Goal: Transaction & Acquisition: Purchase product/service

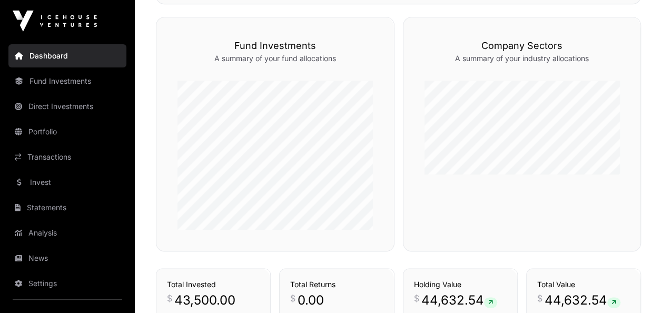
scroll to position [499, 0]
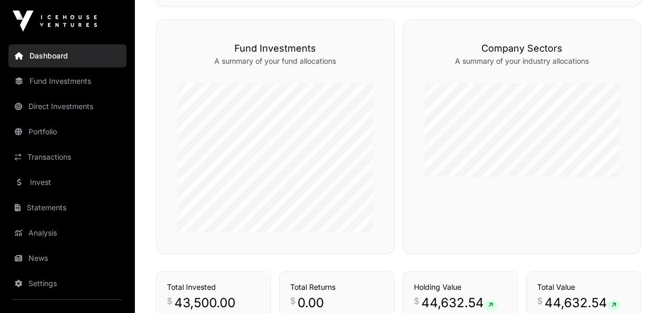
click at [76, 132] on link "Portfolio" at bounding box center [67, 131] width 118 height 23
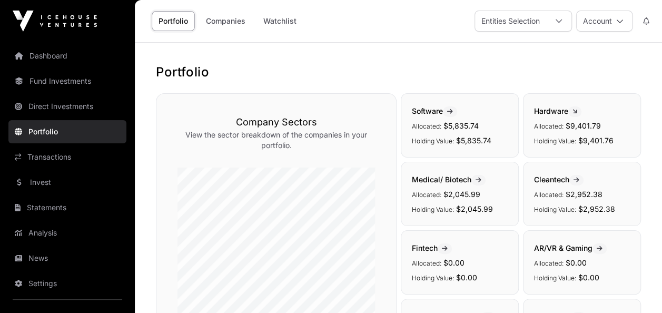
click at [96, 177] on link "Invest" at bounding box center [67, 182] width 118 height 23
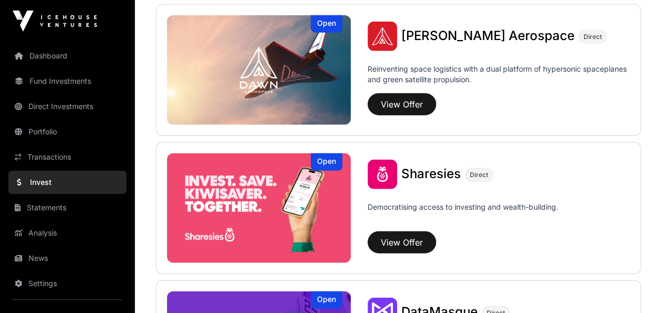
scroll to position [1256, 0]
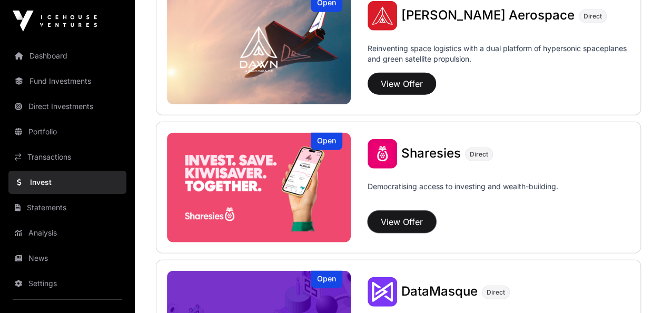
click at [412, 220] on button "View Offer" at bounding box center [402, 222] width 69 height 22
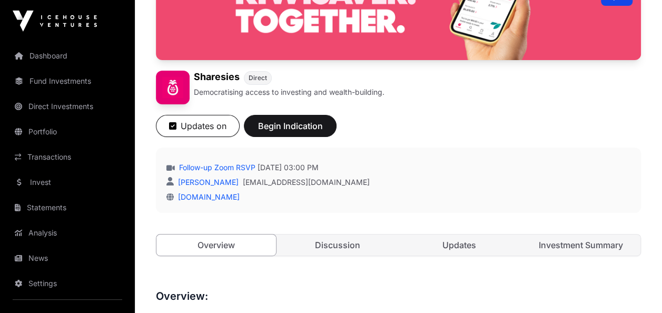
scroll to position [203, 0]
